Goal: Check status: Check status

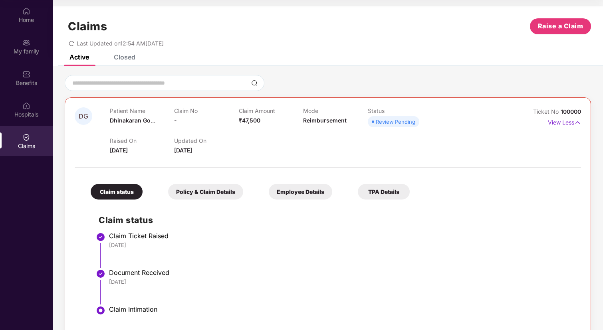
scroll to position [15, 0]
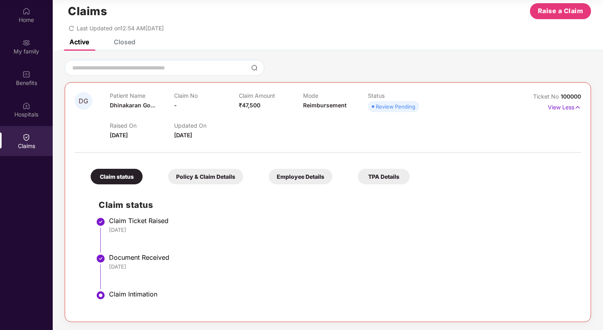
click at [25, 140] on img at bounding box center [26, 137] width 8 height 8
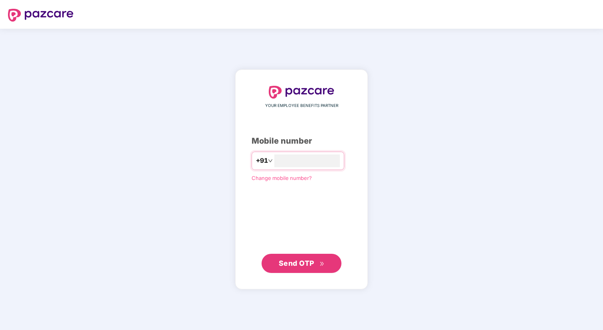
type input "**********"
click at [313, 258] on span "Send OTP" at bounding box center [302, 263] width 46 height 11
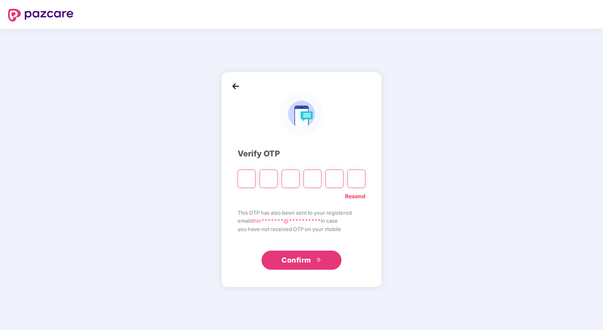
type input "*"
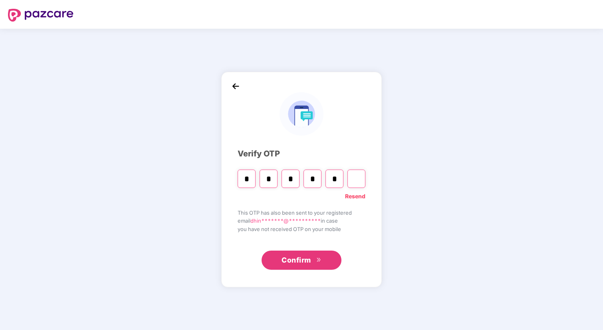
type input "*"
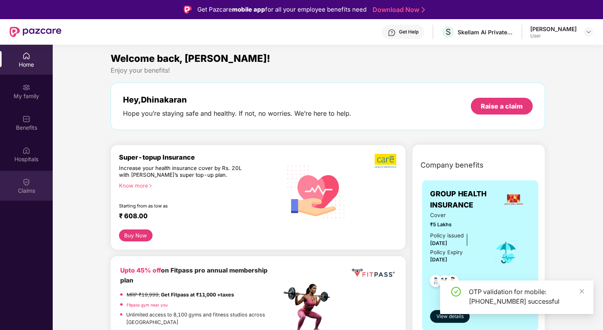
click at [32, 184] on div "Claims" at bounding box center [26, 186] width 53 height 30
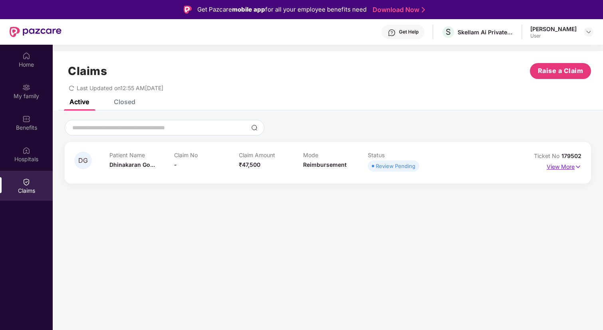
click at [556, 169] on p "View More" at bounding box center [564, 166] width 35 height 11
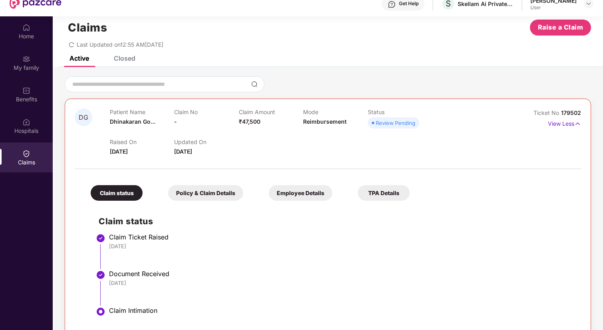
scroll to position [45, 0]
